Goal: Information Seeking & Learning: Learn about a topic

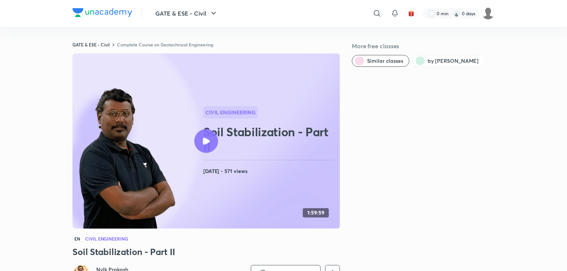
click at [212, 145] on div at bounding box center [206, 141] width 24 height 24
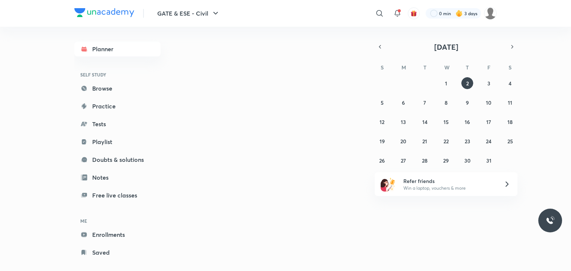
scroll to position [10, 0]
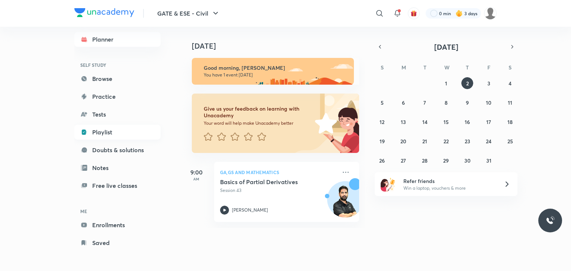
click at [100, 129] on link "Playlist" at bounding box center [117, 132] width 86 height 15
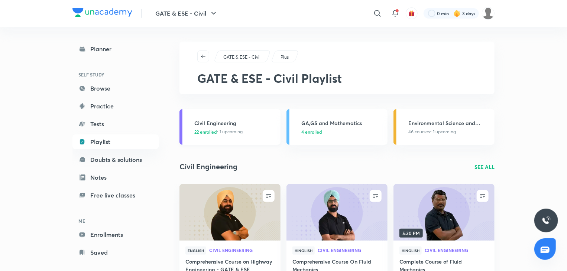
click at [225, 119] on h3 "Civil Engineering" at bounding box center [235, 123] width 82 height 8
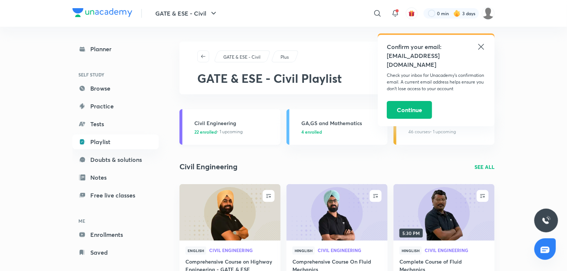
click at [225, 119] on h3 "Civil Engineering" at bounding box center [235, 123] width 82 height 8
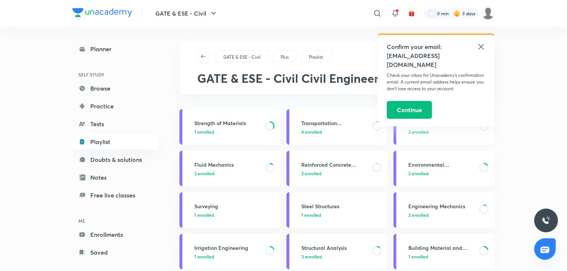
click at [420, 124] on h3 "Geo-technical Engg & Found. Engg" at bounding box center [442, 123] width 67 height 8
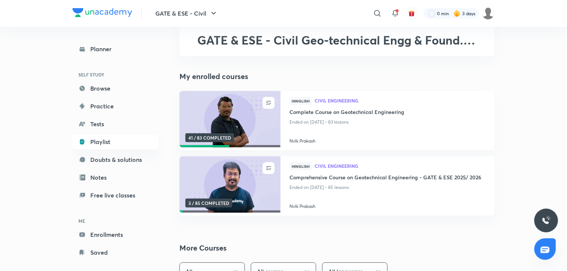
scroll to position [40, 0]
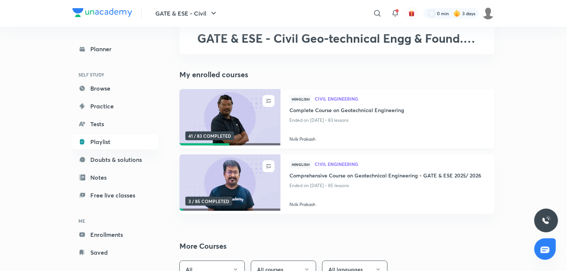
click at [252, 125] on img at bounding box center [229, 118] width 103 height 58
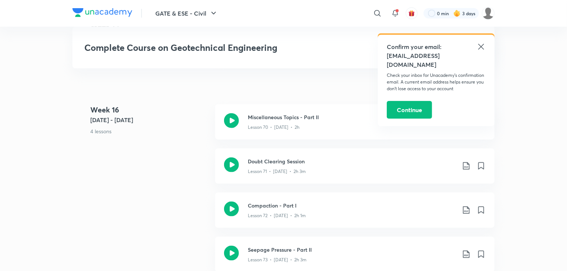
scroll to position [4633, 0]
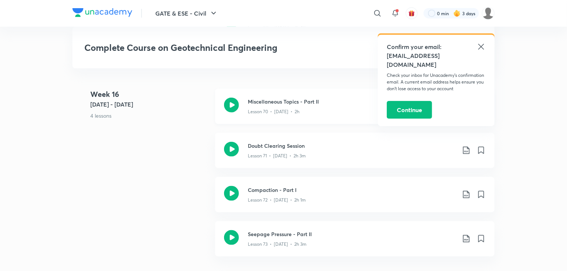
click at [229, 106] on icon at bounding box center [231, 105] width 15 height 15
